Goal: Find specific page/section

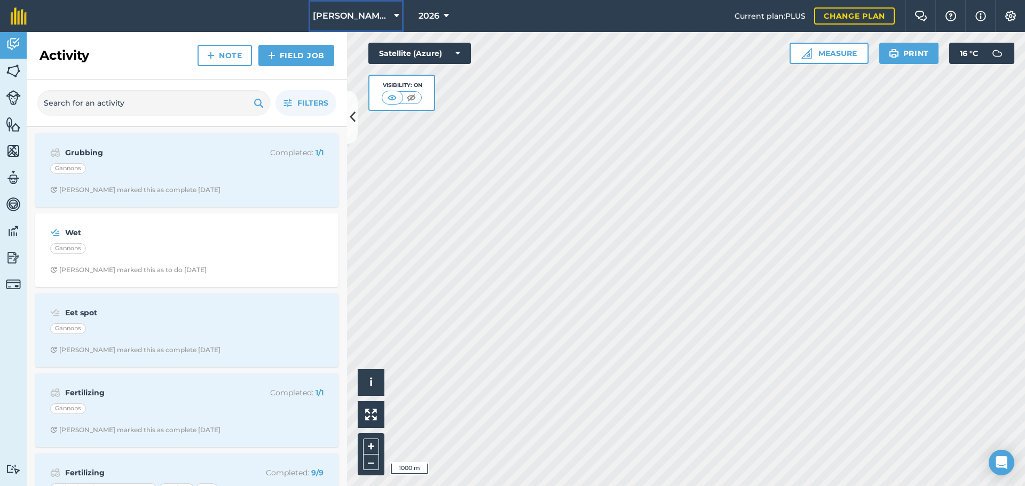
click at [361, 15] on span "[PERSON_NAME]/ Strawchip I1380189" at bounding box center [351, 16] width 77 height 13
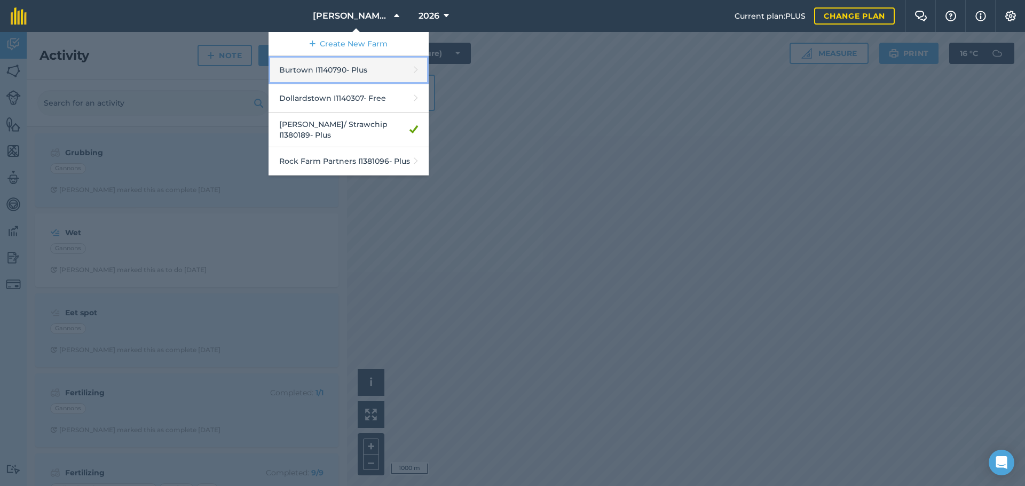
click at [325, 65] on link "Burtown I1140790 - Plus" at bounding box center [349, 70] width 160 height 28
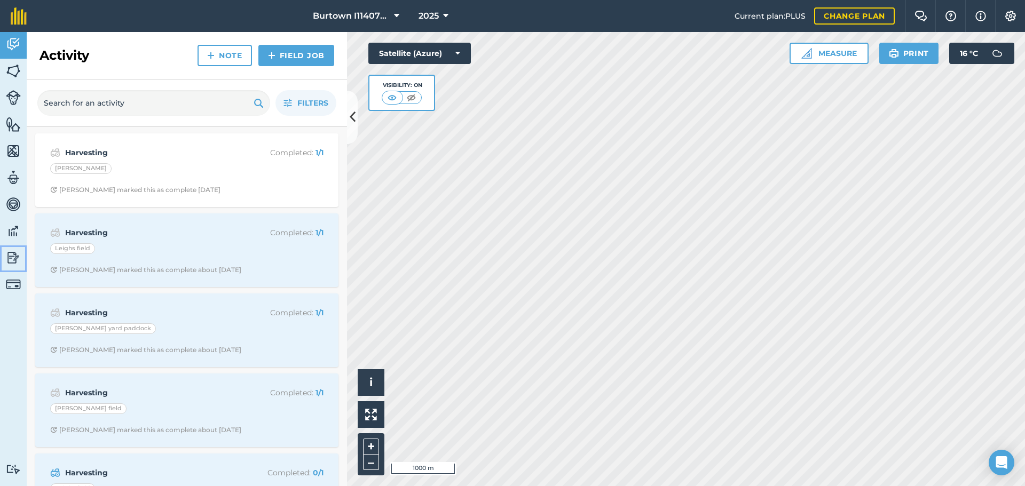
click at [11, 260] on img at bounding box center [13, 258] width 15 height 16
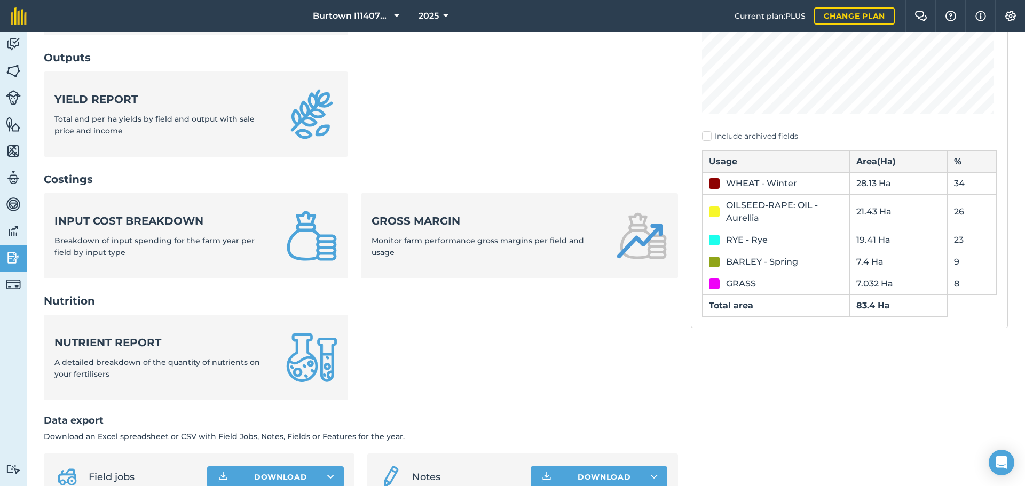
scroll to position [267, 0]
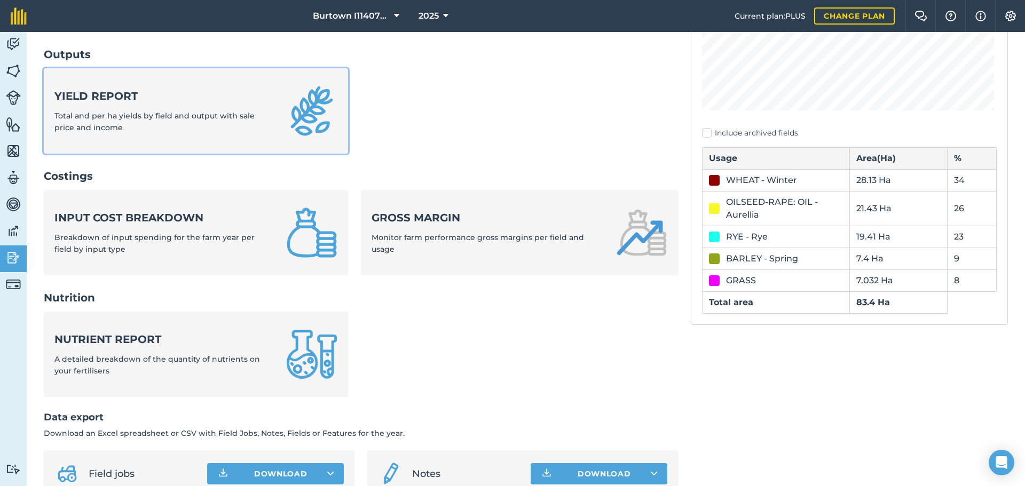
click at [172, 116] on span "Total and per ha yields by field and output with sale price and income" at bounding box center [154, 121] width 200 height 21
